Goal: Navigation & Orientation: Find specific page/section

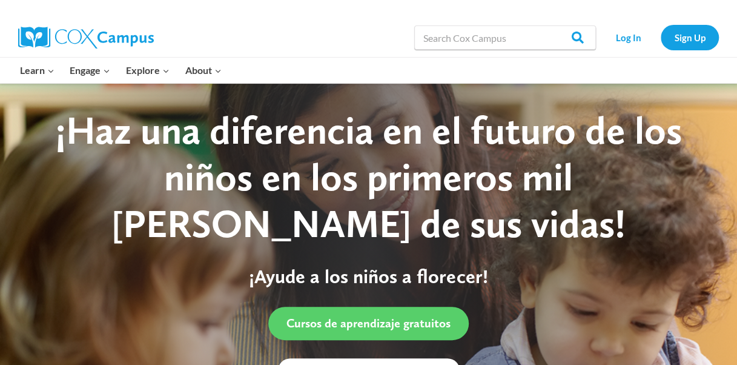
drag, startPoint x: 367, startPoint y: 73, endPoint x: 506, endPoint y: 102, distance: 142.5
click at [619, 36] on link "Log In" at bounding box center [628, 37] width 53 height 25
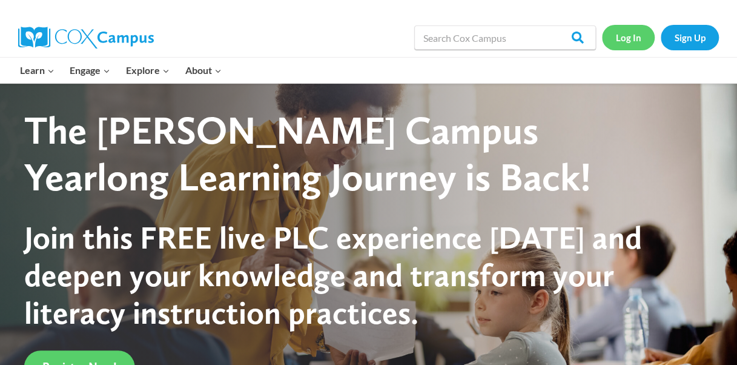
click at [632, 36] on link "Log In" at bounding box center [628, 37] width 53 height 25
